Goal: Transaction & Acquisition: Purchase product/service

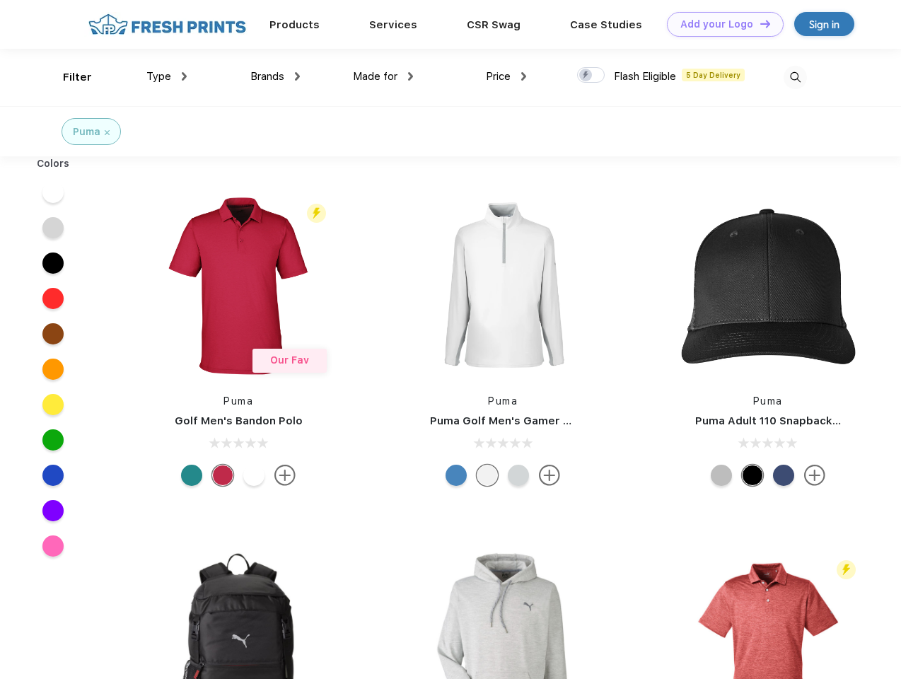
click at [720, 24] on link "Add your Logo Design Tool" at bounding box center [725, 24] width 117 height 25
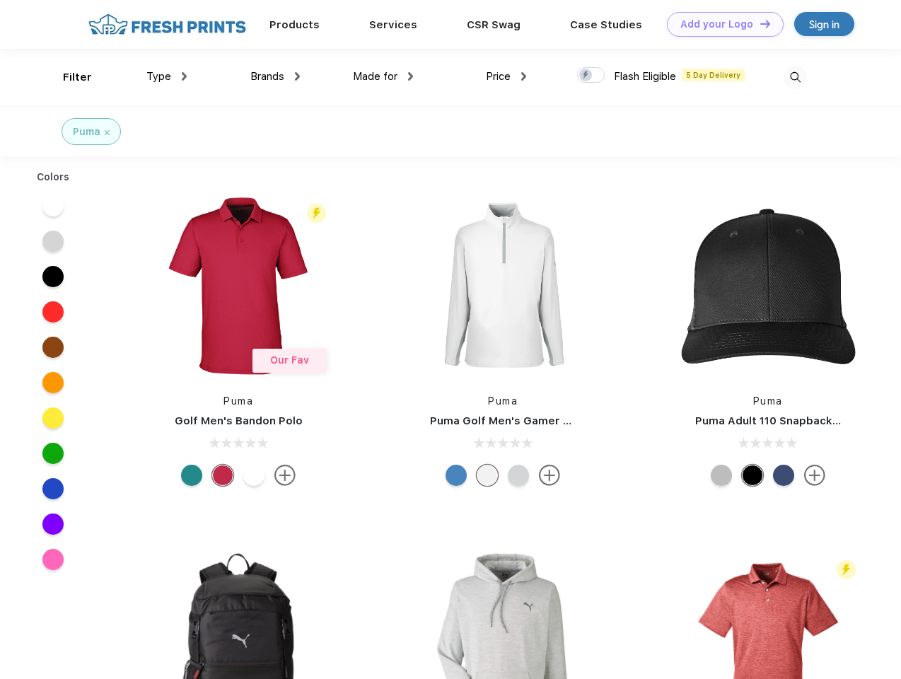
click at [0, 0] on div "Design Tool" at bounding box center [0, 0] width 0 height 0
click at [759, 23] on link "Add your Logo Design Tool" at bounding box center [725, 24] width 117 height 25
click at [68, 77] on div "Filter" at bounding box center [77, 77] width 29 height 16
click at [167, 76] on span "Type" at bounding box center [158, 76] width 25 height 13
click at [275, 76] on span "Brands" at bounding box center [267, 76] width 34 height 13
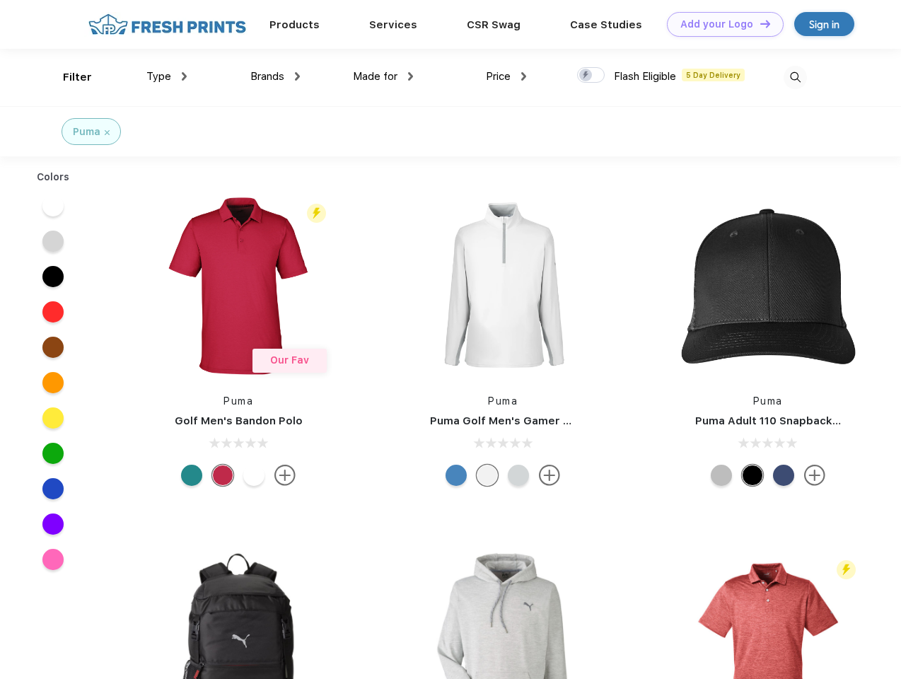
click at [383, 76] on span "Made for" at bounding box center [375, 76] width 45 height 13
click at [506, 76] on span "Price" at bounding box center [498, 76] width 25 height 13
click at [591, 76] on div at bounding box center [591, 75] width 28 height 16
click at [586, 76] on input "checkbox" at bounding box center [581, 70] width 9 height 9
click at [795, 77] on img at bounding box center [795, 77] width 23 height 23
